Goal: Book appointment/travel/reservation

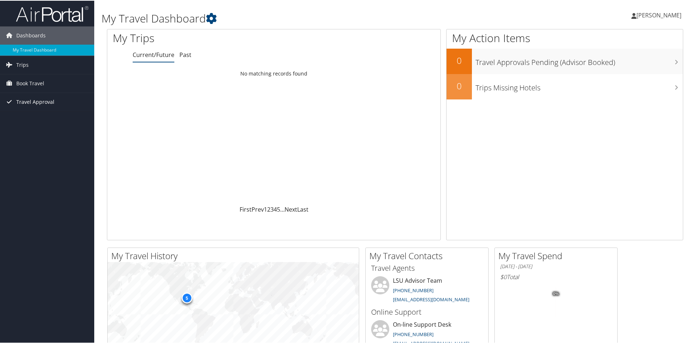
click at [21, 99] on span "Travel Approval" at bounding box center [35, 101] width 38 height 18
click at [26, 85] on span "Book Travel" at bounding box center [30, 83] width 28 height 18
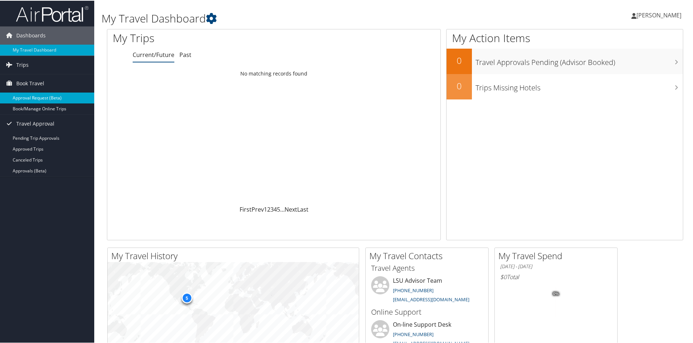
click at [34, 98] on link "Approval Request (Beta)" at bounding box center [47, 97] width 94 height 11
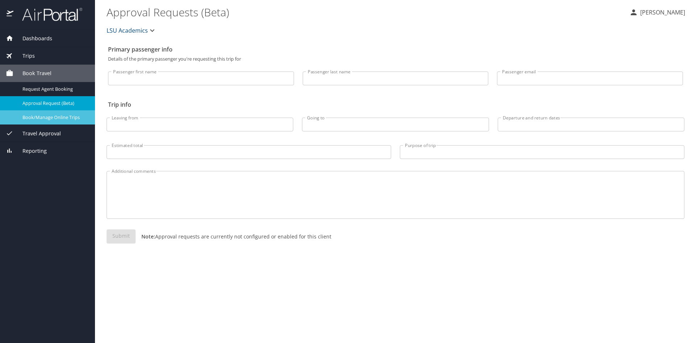
click at [39, 119] on span "Book/Manage Online Trips" at bounding box center [54, 117] width 64 height 7
